Goal: Go to known website: Access a specific website the user already knows

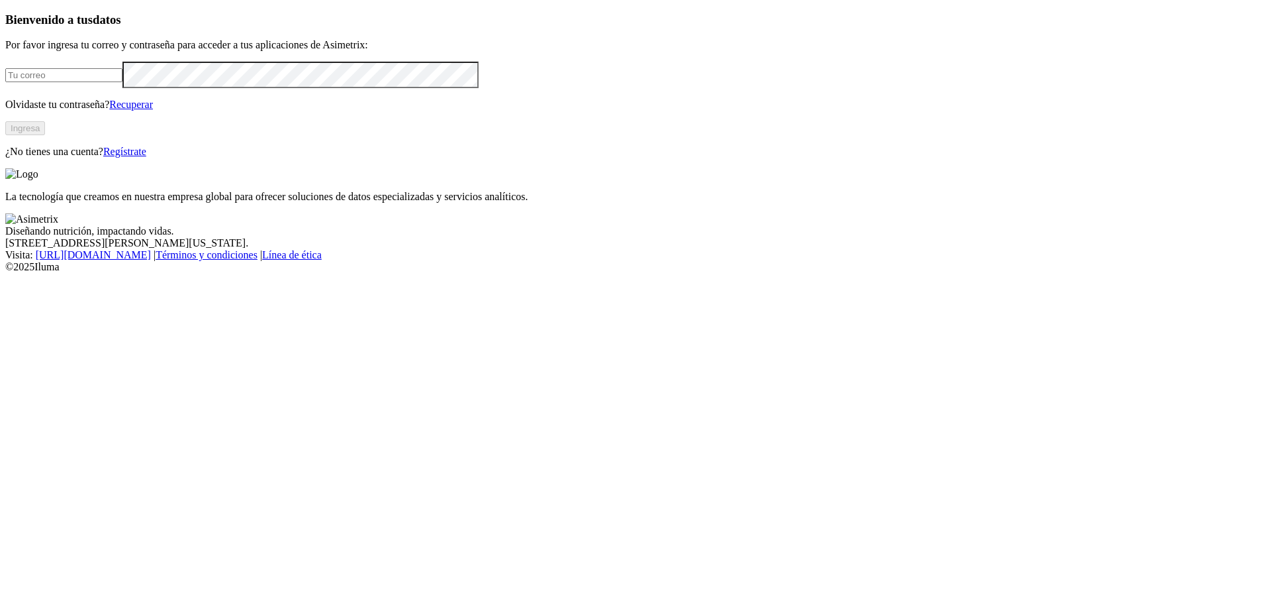
click at [123, 82] on input "email" at bounding box center [63, 75] width 117 height 14
click at [45, 135] on button "Ingresa" at bounding box center [25, 128] width 40 height 14
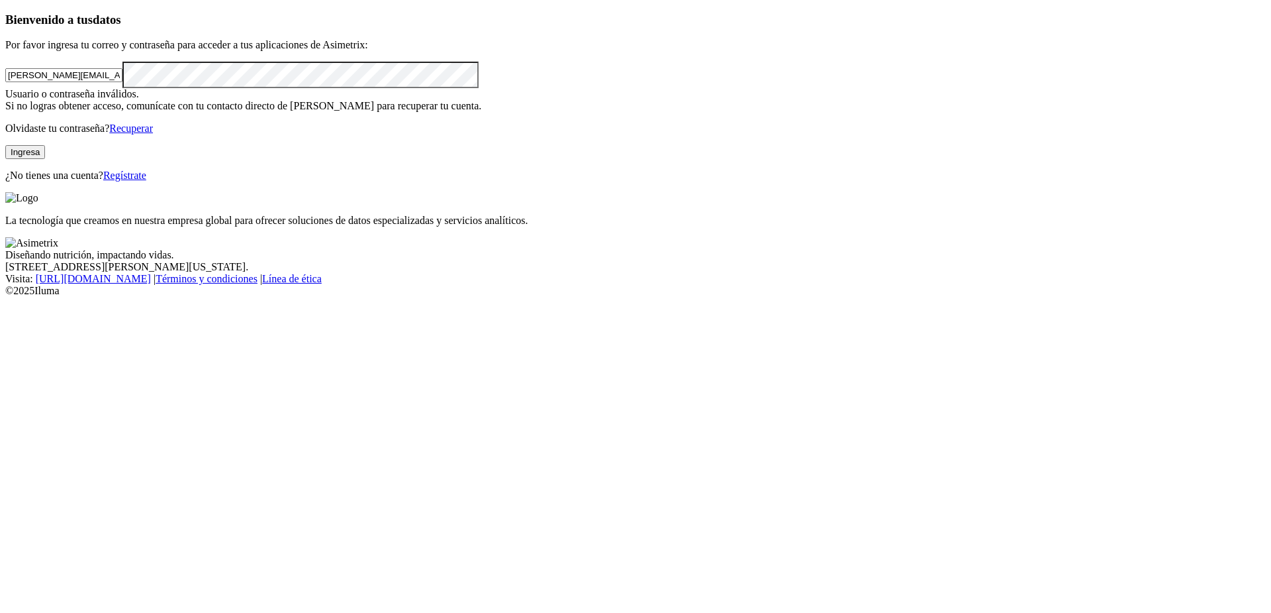
click at [123, 82] on input "[PERSON_NAME][EMAIL_ADDRESS][PERSON_NAME][DOMAIN_NAME]" at bounding box center [63, 75] width 117 height 14
drag, startPoint x: 292, startPoint y: 192, endPoint x: 258, endPoint y: 187, distance: 34.2
click at [123, 82] on input "[PERSON_NAME].[PERSON_NAME]@asimetrix.cosd" at bounding box center [63, 75] width 117 height 14
type input "[PERSON_NAME][EMAIL_ADDRESS][PERSON_NAME][DOMAIN_NAME]"
click at [11, 181] on div "Bienvenido a tus datos Por favor ingresa tu correo y contraseña para acceder a …" at bounding box center [635, 97] width 1261 height 169
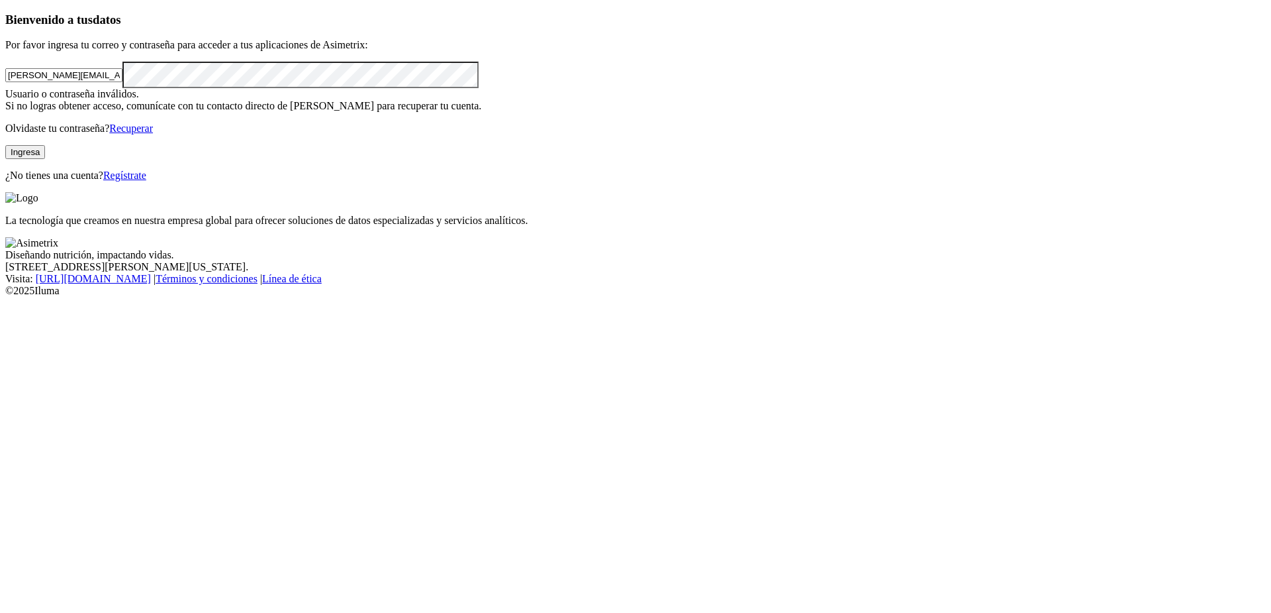
click at [45, 159] on button "Ingresa" at bounding box center [25, 152] width 40 height 14
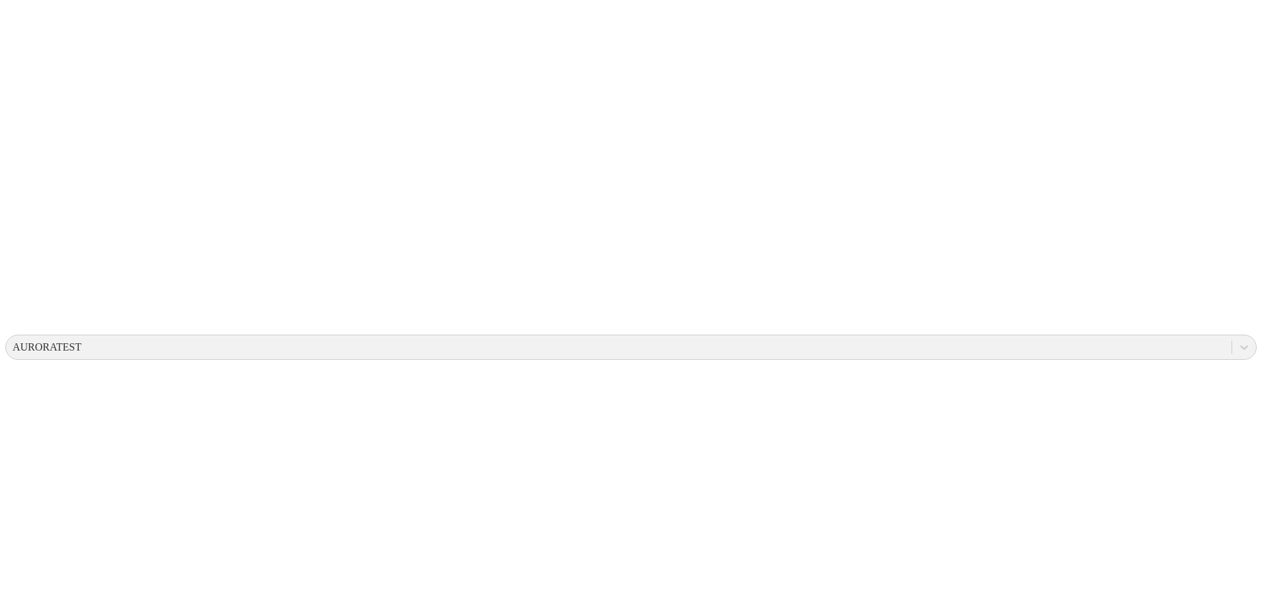
scroll to position [208, 0]
